Goal: Task Accomplishment & Management: Manage account settings

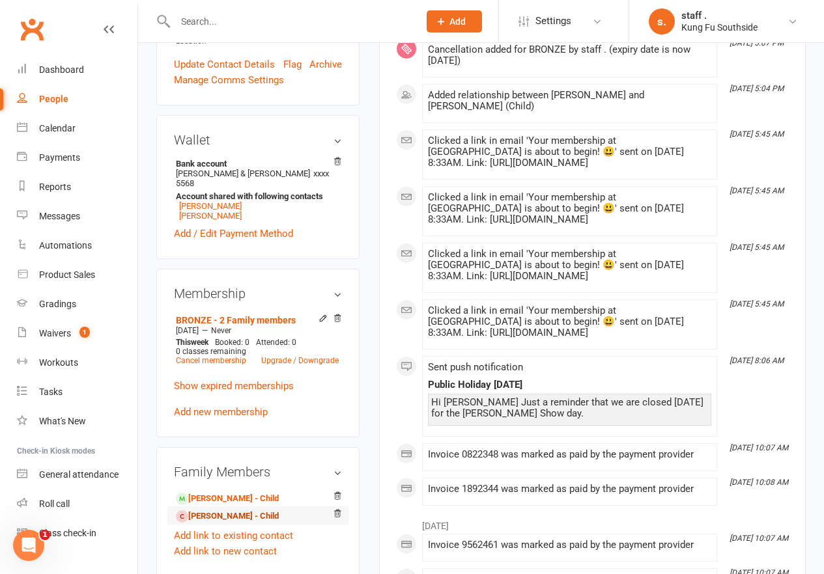
scroll to position [391, 0]
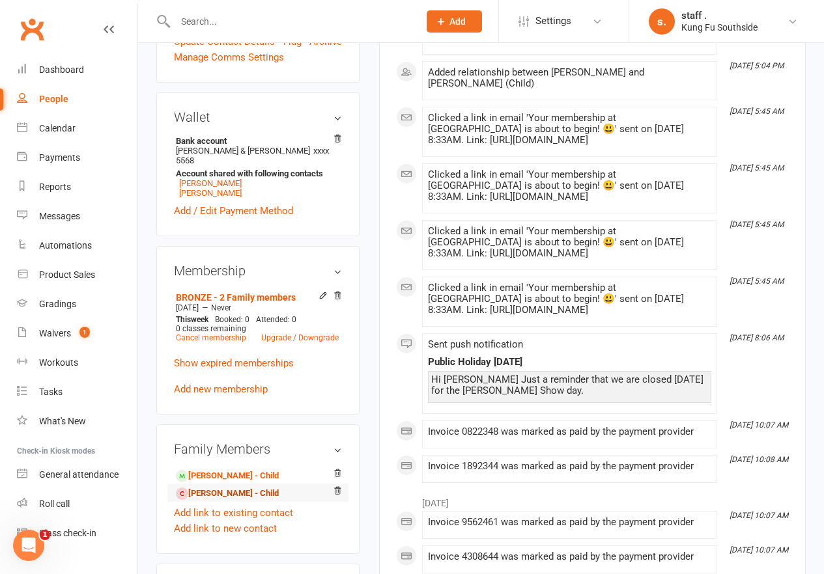
click at [247, 487] on link "[PERSON_NAME] - Child" at bounding box center [227, 494] width 103 height 14
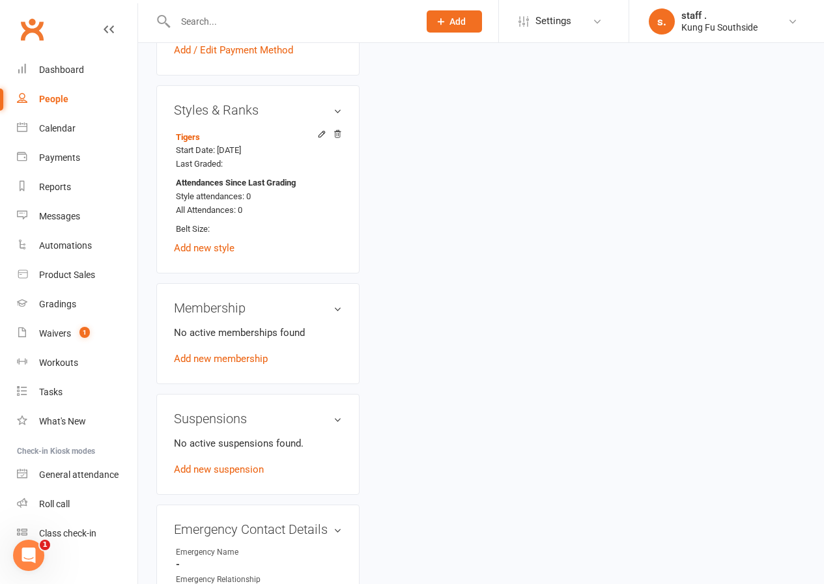
scroll to position [781, 0]
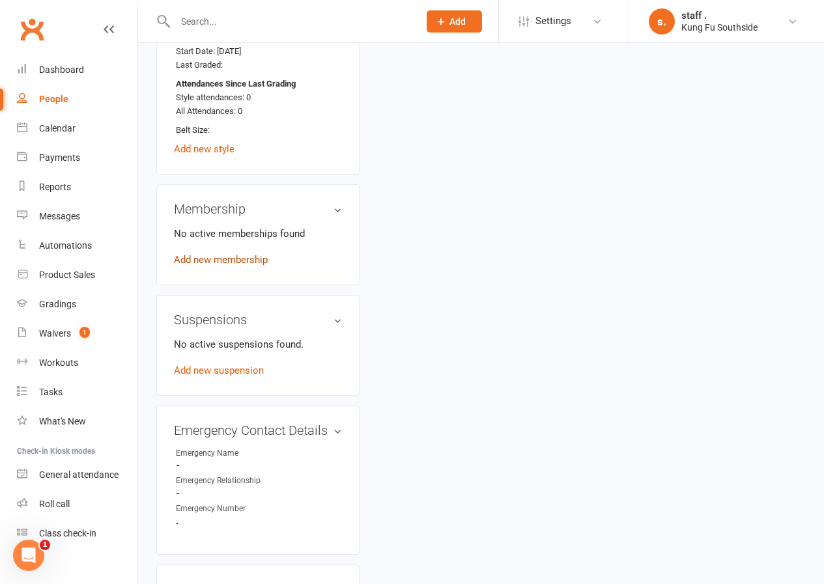
click at [231, 254] on link "Add new membership" at bounding box center [221, 260] width 94 height 12
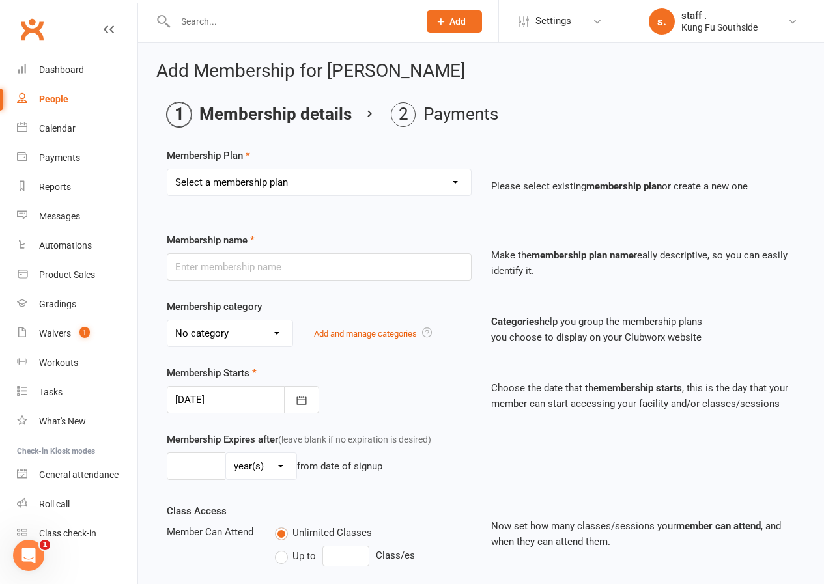
click at [262, 182] on select "Select a membership plan Create new Membership Plan GOLD GOLD - 2 Family member…" at bounding box center [318, 182] width 303 height 26
select select "8"
click at [167, 169] on select "Select a membership plan Create new Membership Plan GOLD GOLD - 2 Family member…" at bounding box center [318, 182] width 303 height 26
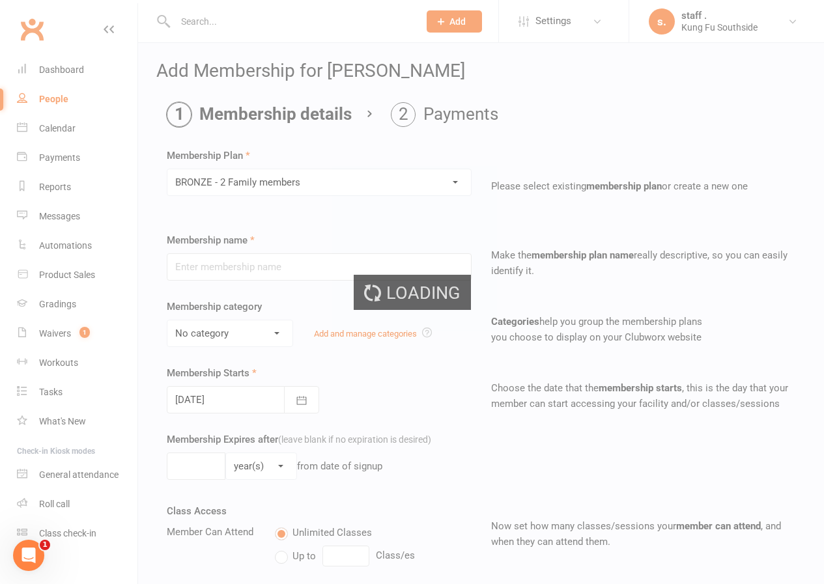
type input "BRONZE - 2 Family members"
select select "1"
type input "0"
type input "2"
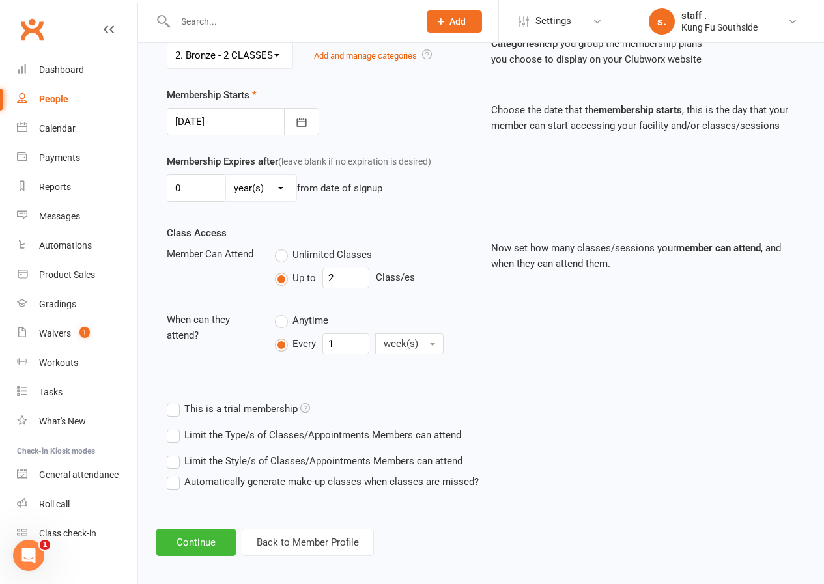
scroll to position [287, 0]
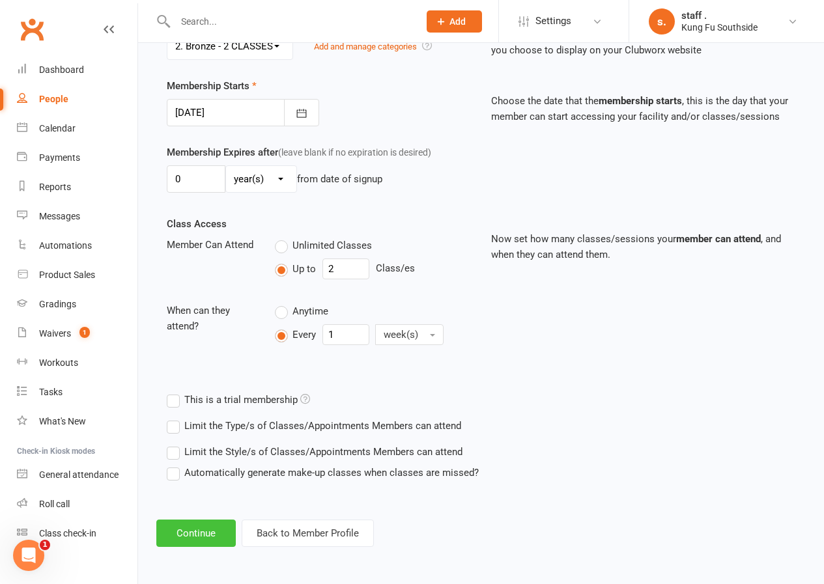
click at [179, 528] on button "Continue" at bounding box center [195, 533] width 79 height 27
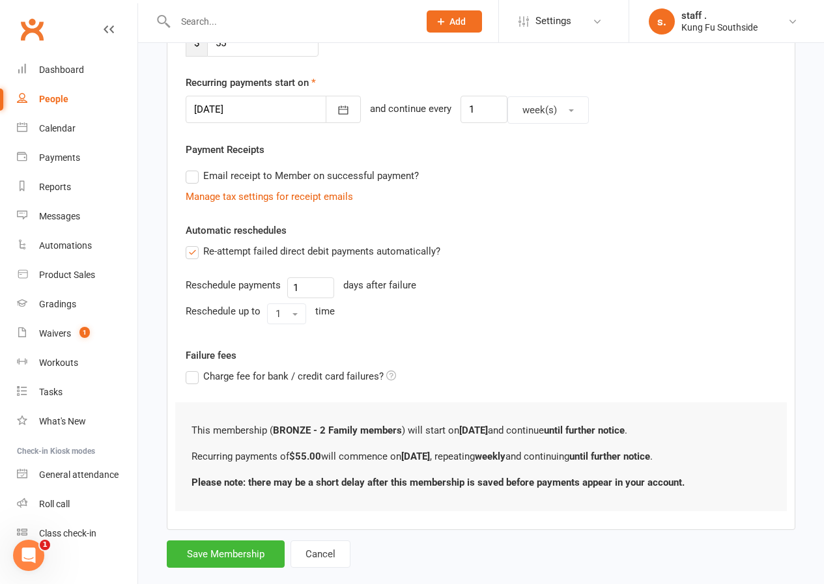
scroll to position [0, 0]
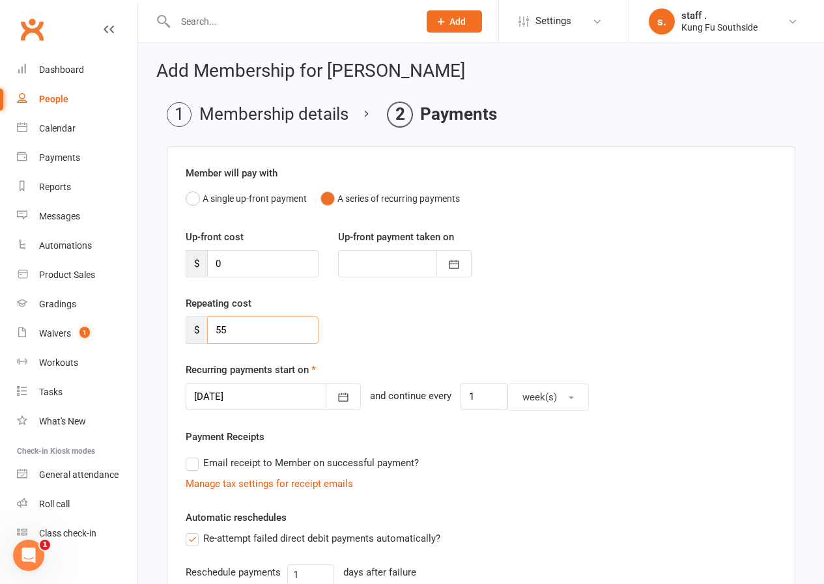
drag, startPoint x: 235, startPoint y: 331, endPoint x: 207, endPoint y: 329, distance: 28.1
click at [207, 329] on input "55" at bounding box center [262, 329] width 111 height 27
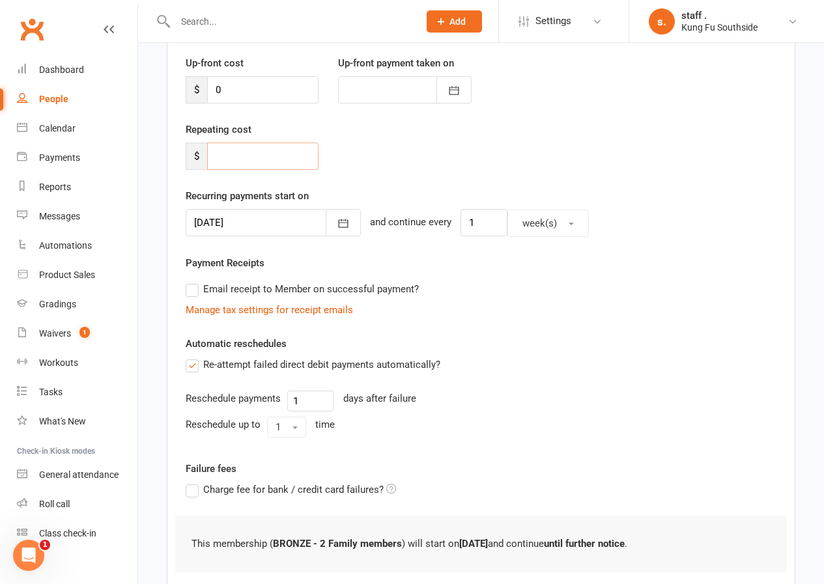
scroll to position [258, 0]
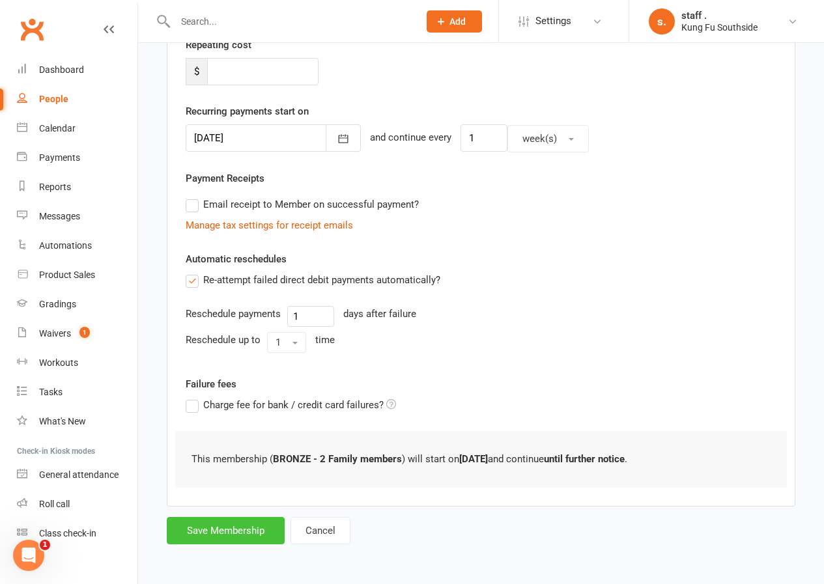
click at [242, 531] on button "Save Membership" at bounding box center [226, 530] width 118 height 27
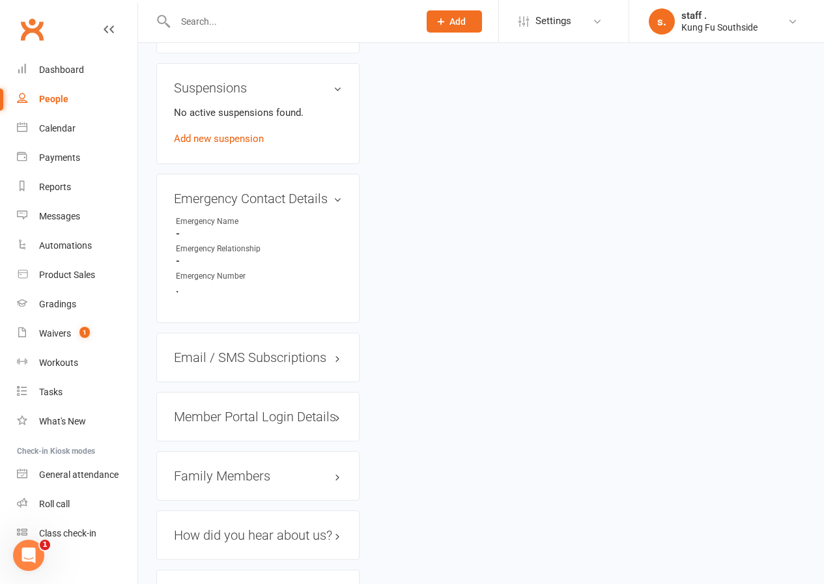
scroll to position [1153, 0]
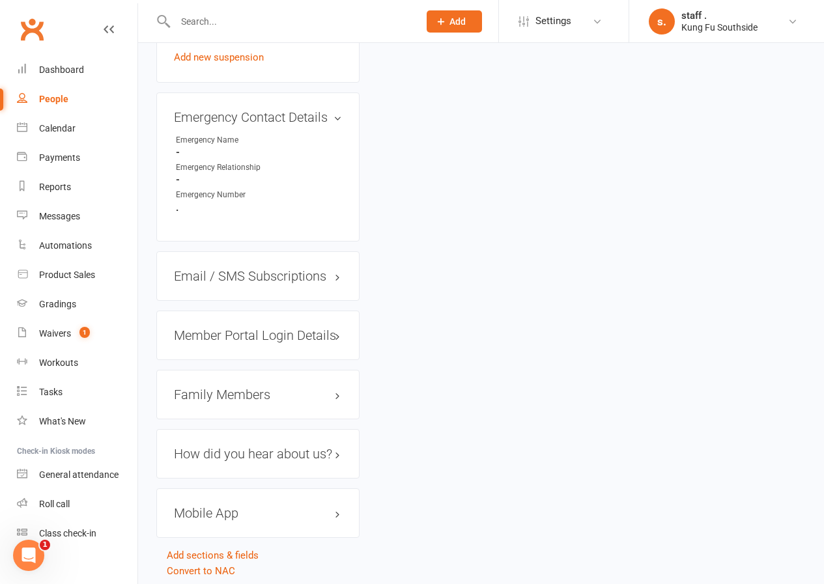
click at [204, 488] on div "Mobile App" at bounding box center [257, 512] width 203 height 49
click at [201, 506] on h3 "Mobile App" at bounding box center [258, 513] width 168 height 14
click at [219, 533] on span at bounding box center [216, 539] width 13 height 13
click at [212, 538] on input "checkbox" at bounding box center [212, 538] width 0 height 0
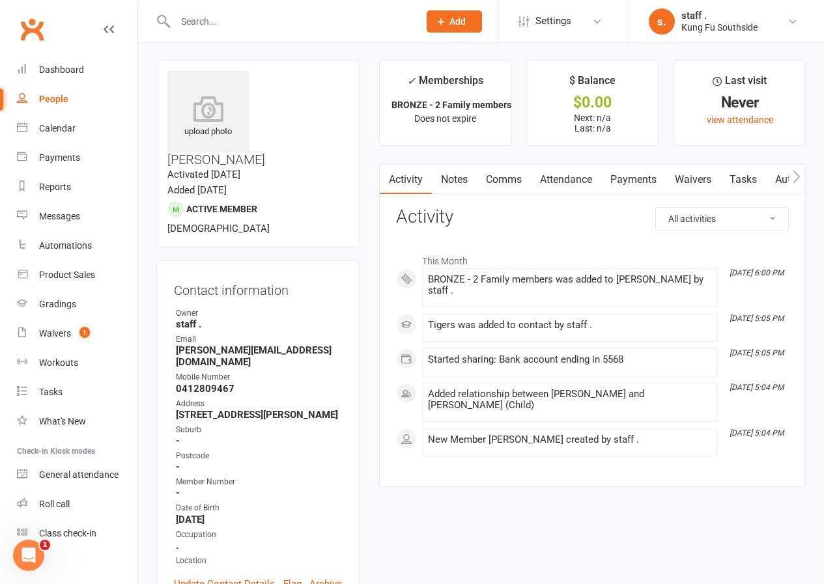
scroll to position [0, 0]
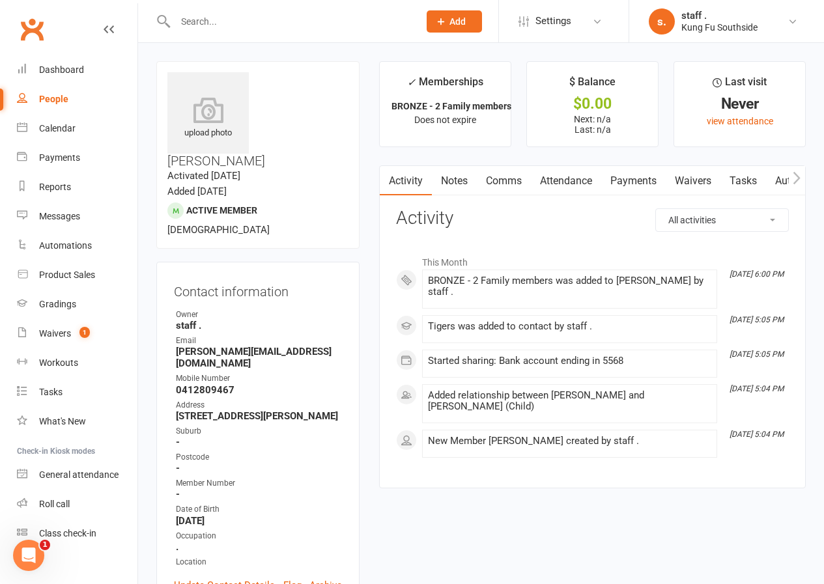
click at [794, 180] on icon "button" at bounding box center [796, 178] width 8 height 14
click at [781, 182] on link "Workouts" at bounding box center [776, 181] width 62 height 30
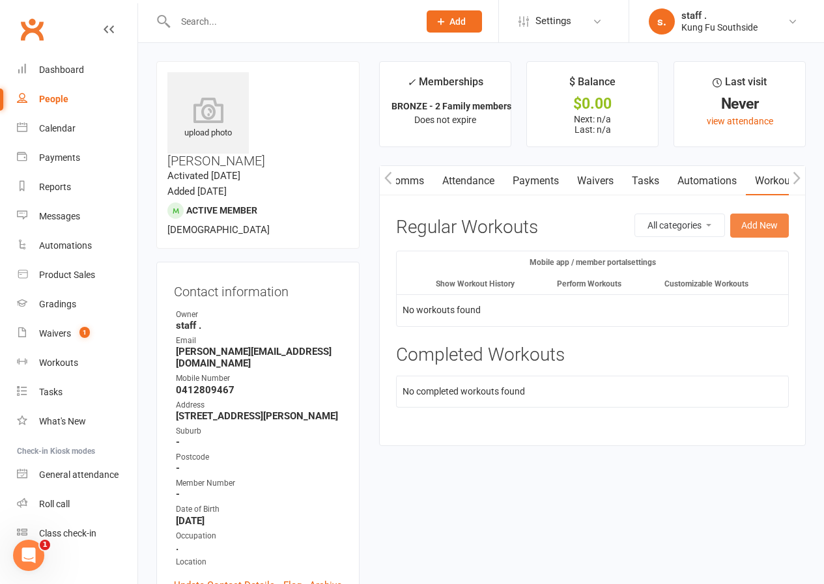
click at [752, 221] on button "Add New" at bounding box center [759, 225] width 59 height 23
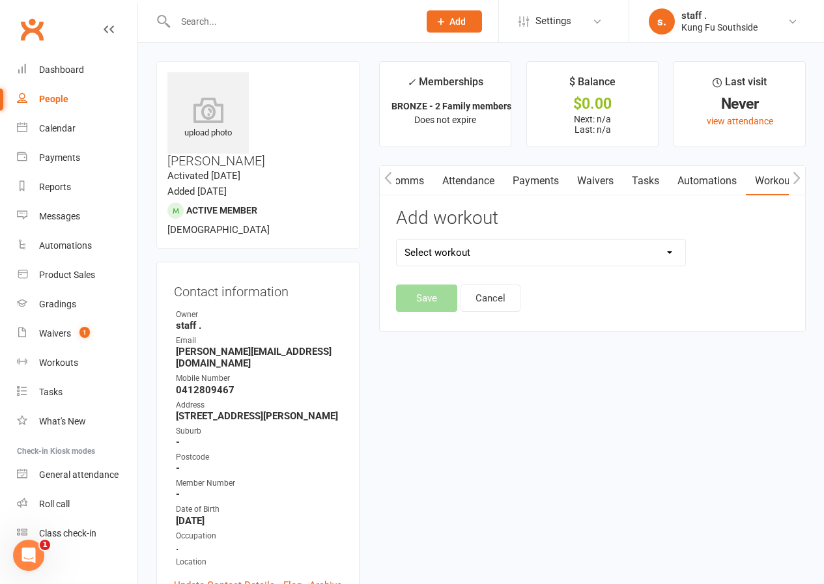
click at [519, 248] on select "Select workout Chum Kil Level 1 Level 2 Level 3 Level 4 Level 5 [PERSON_NAME] […" at bounding box center [540, 253] width 288 height 26
select select "632"
click at [396, 240] on select "Select workout Chum Kil Level 1 Level 2 Level 3 Level 4 Level 5 [PERSON_NAME] […" at bounding box center [540, 253] width 288 height 26
click at [428, 307] on button "Save" at bounding box center [426, 297] width 61 height 27
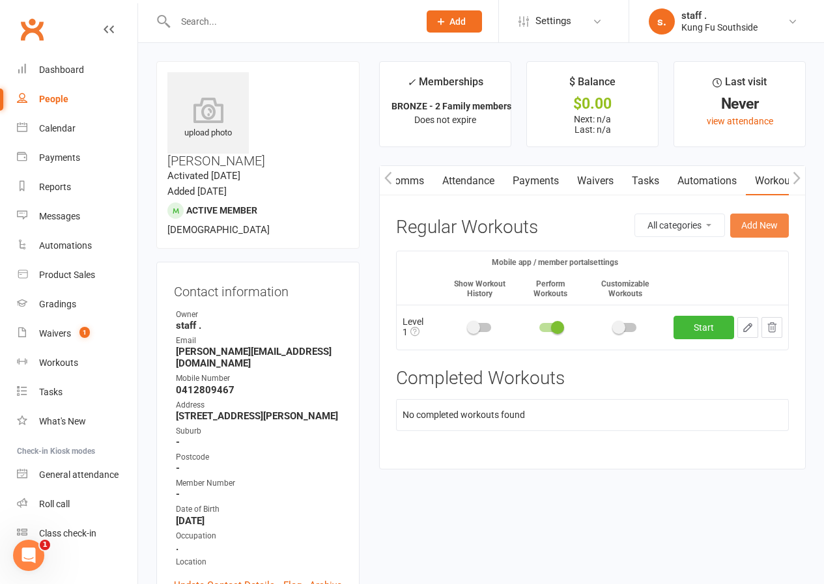
click at [759, 224] on button "Add New" at bounding box center [759, 225] width 59 height 23
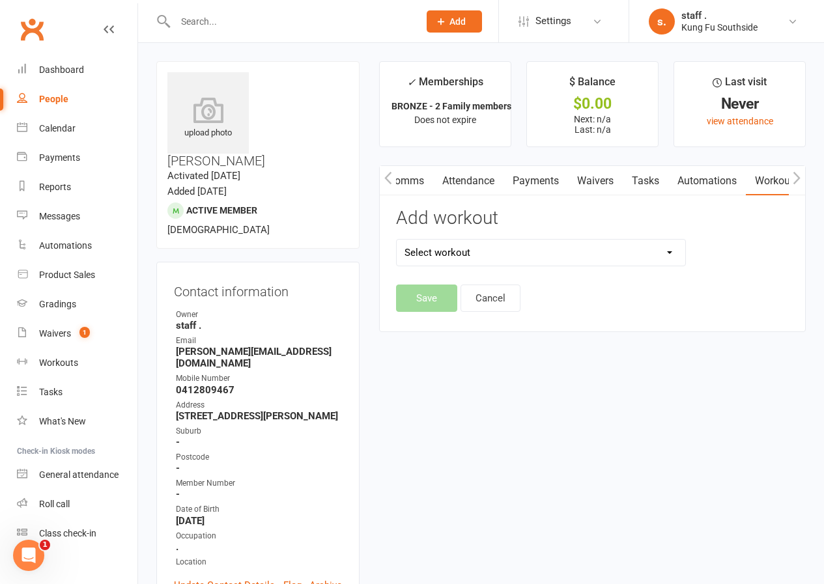
click at [518, 259] on select "Select workout Chum Kil Level 1 Level 2 Level 3 Level 4 Level 5 [PERSON_NAME] […" at bounding box center [540, 253] width 288 height 26
select select "5999"
click at [396, 240] on select "Select workout Chum Kil Level 1 Level 2 Level 3 Level 4 Level 5 [PERSON_NAME] […" at bounding box center [540, 253] width 288 height 26
click at [436, 306] on button "Save" at bounding box center [426, 297] width 61 height 27
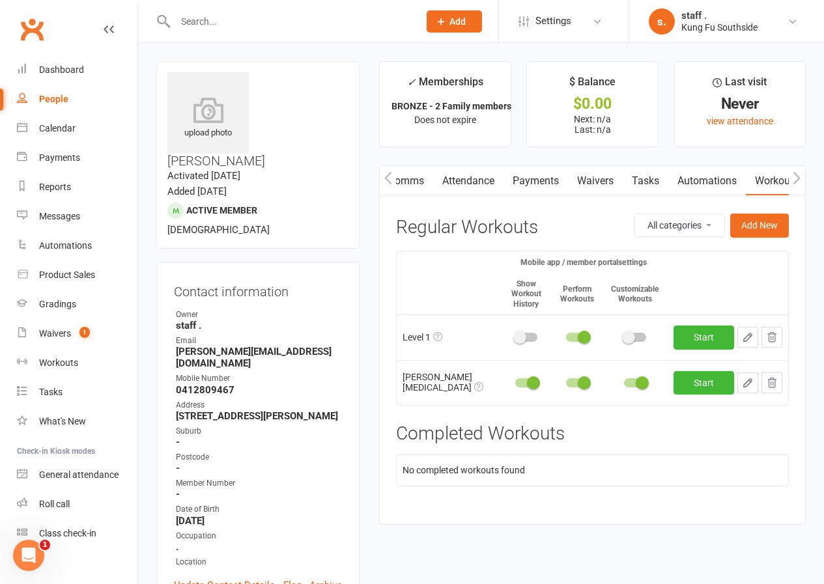
click at [387, 178] on icon "button" at bounding box center [388, 178] width 8 height 14
click at [797, 180] on icon "button" at bounding box center [796, 178] width 7 height 12
click at [796, 181] on icon "button" at bounding box center [796, 178] width 7 height 12
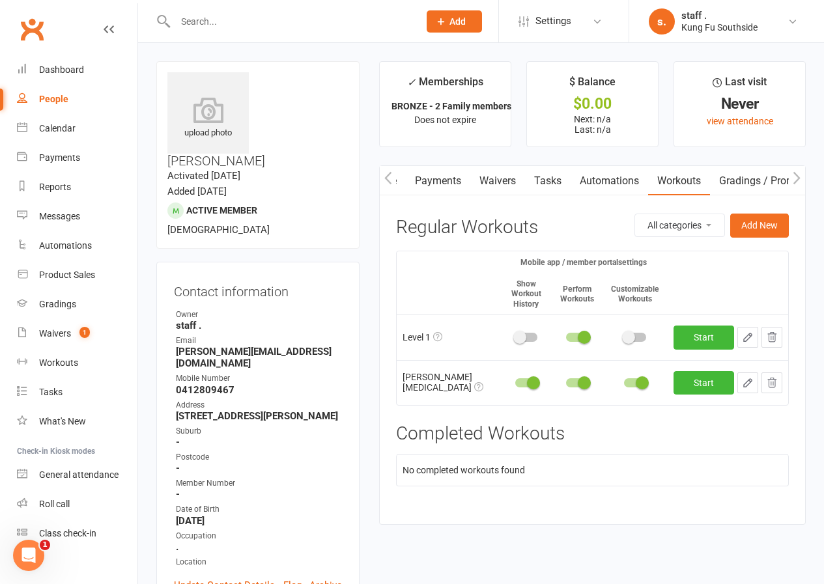
scroll to position [0, 293]
click at [769, 183] on link "Mobile App" at bounding box center [770, 181] width 70 height 30
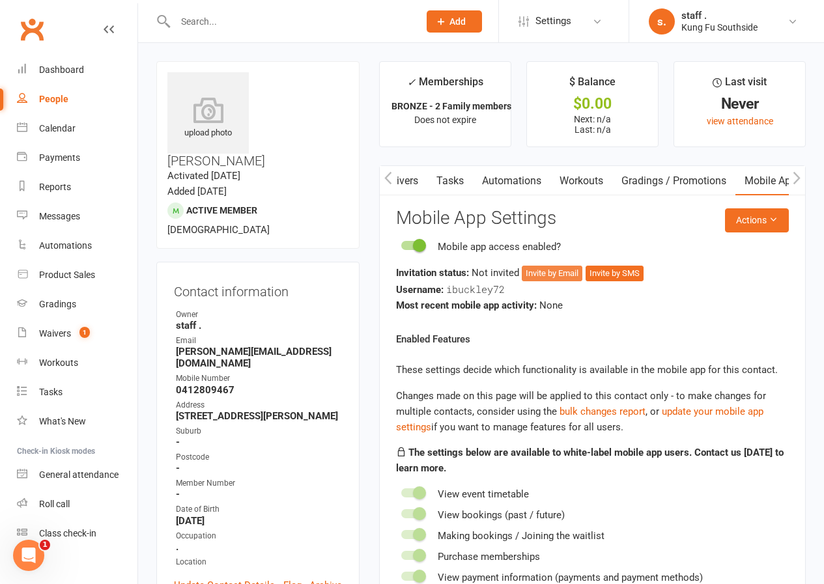
click at [551, 274] on button "Invite by Email" at bounding box center [551, 274] width 61 height 16
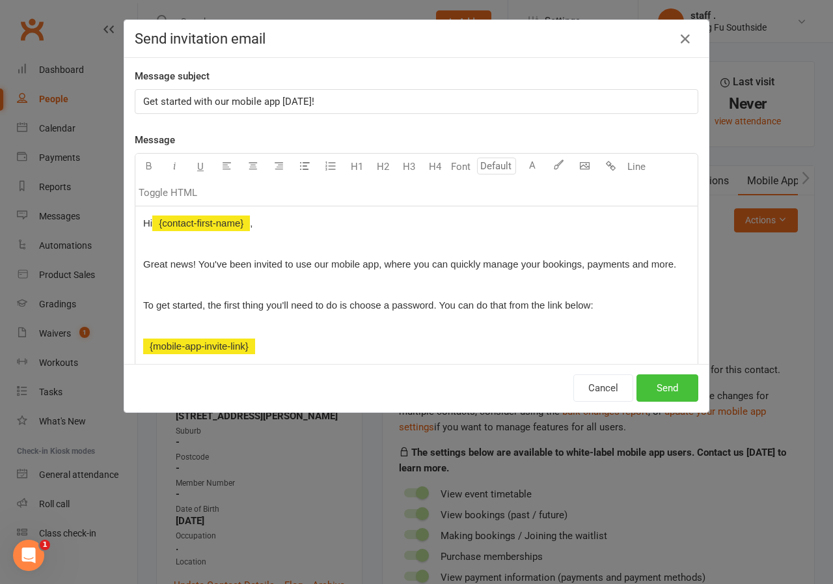
click at [668, 389] on button "Send" at bounding box center [668, 387] width 62 height 27
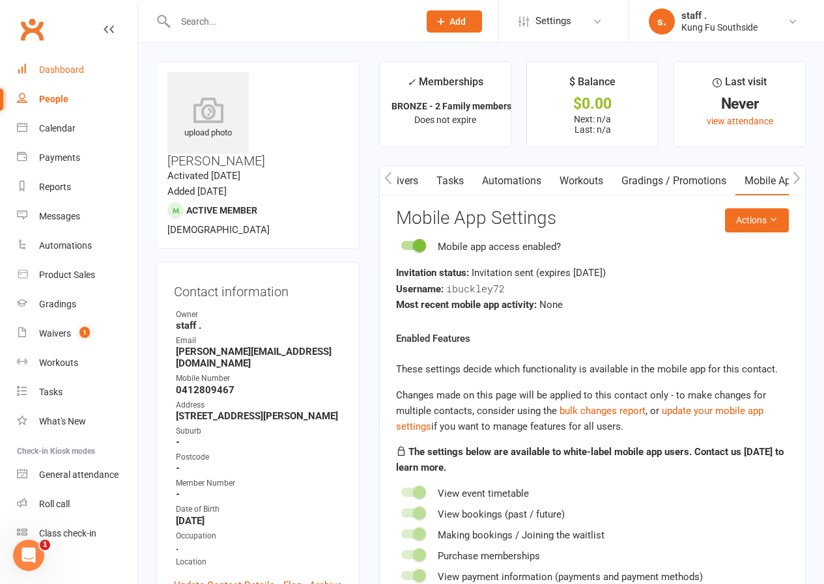
click at [71, 77] on link "Dashboard" at bounding box center [77, 69] width 120 height 29
